Goal: Task Accomplishment & Management: Manage account settings

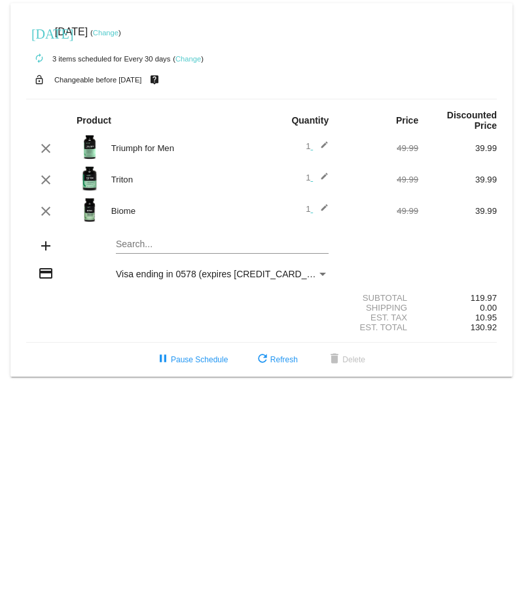
click at [48, 248] on mat-icon "add" at bounding box center [46, 246] width 16 height 16
click at [187, 58] on link "Change" at bounding box center [188, 59] width 26 height 8
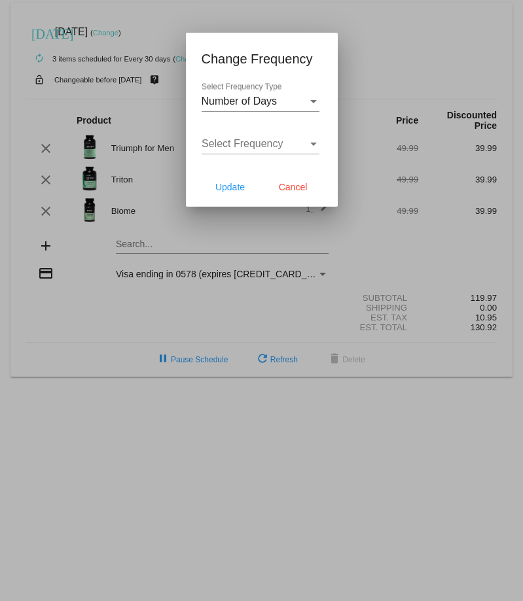
drag, startPoint x: 222, startPoint y: 191, endPoint x: 302, endPoint y: 203, distance: 80.7
click at [302, 203] on mat-dialog-actions "Update Cancel" at bounding box center [261, 186] width 120 height 39
click at [297, 192] on span "Cancel" at bounding box center [293, 187] width 29 height 10
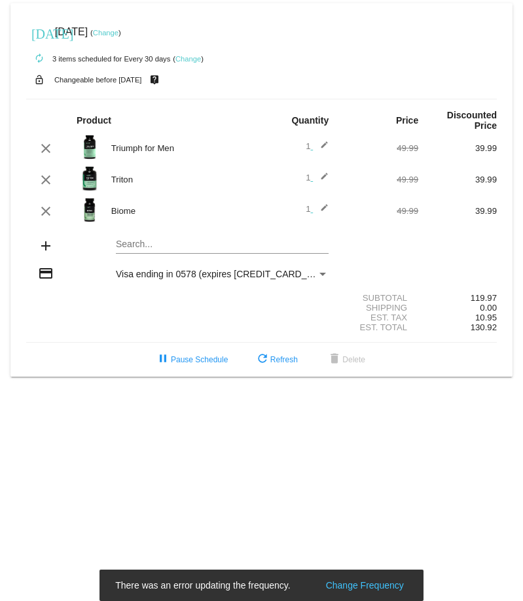
click at [179, 254] on div at bounding box center [222, 253] width 213 height 1
click at [171, 243] on mat-card "today Oct 30 2025 ( Change ) autorenew 3 items scheduled for Every 30 days ( Ch…" at bounding box center [261, 189] width 502 height 373
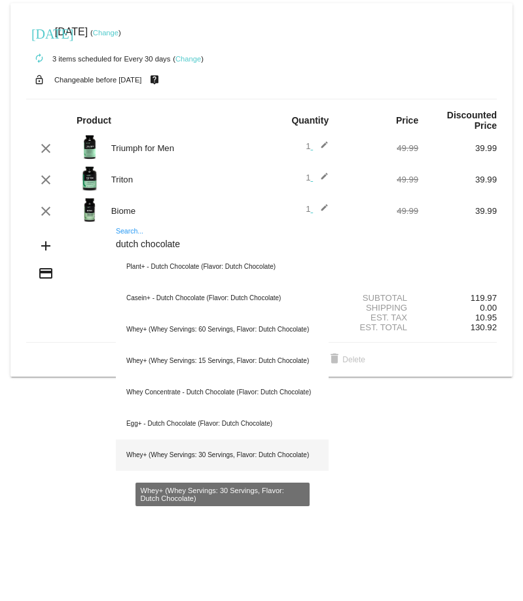
type input "dutch chocolate"
click at [225, 455] on div "Whey+ (Whey Servings: 30 Servings, Flavor: Dutch Chocolate)" at bounding box center [222, 455] width 213 height 31
